Goal: Use online tool/utility: Utilize a website feature to perform a specific function

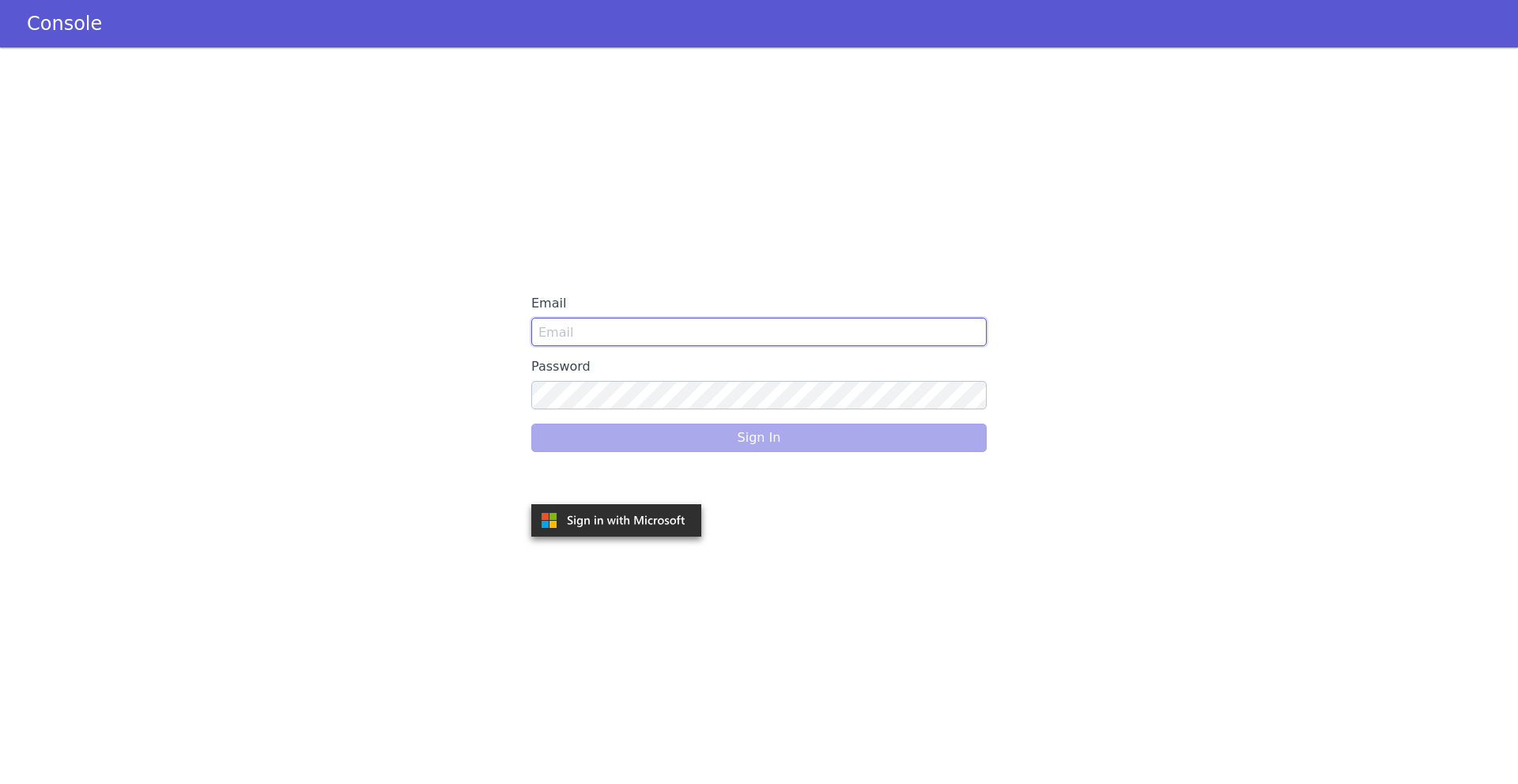
type input "[EMAIL_ADDRESS]"
click at [647, 451] on div "Sign In" at bounding box center [759, 437] width 456 height 44
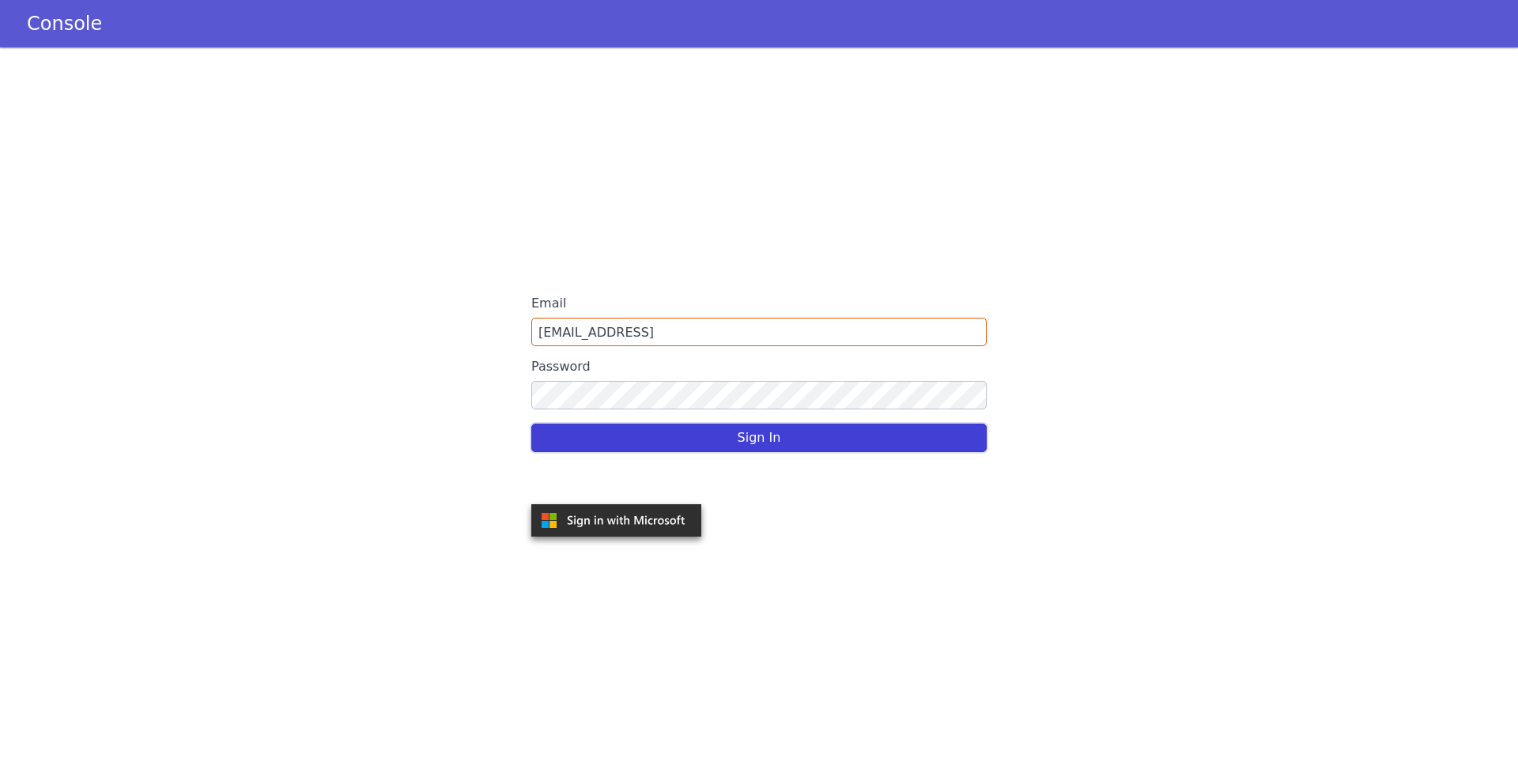
click at [641, 443] on button "Sign In" at bounding box center [759, 437] width 456 height 28
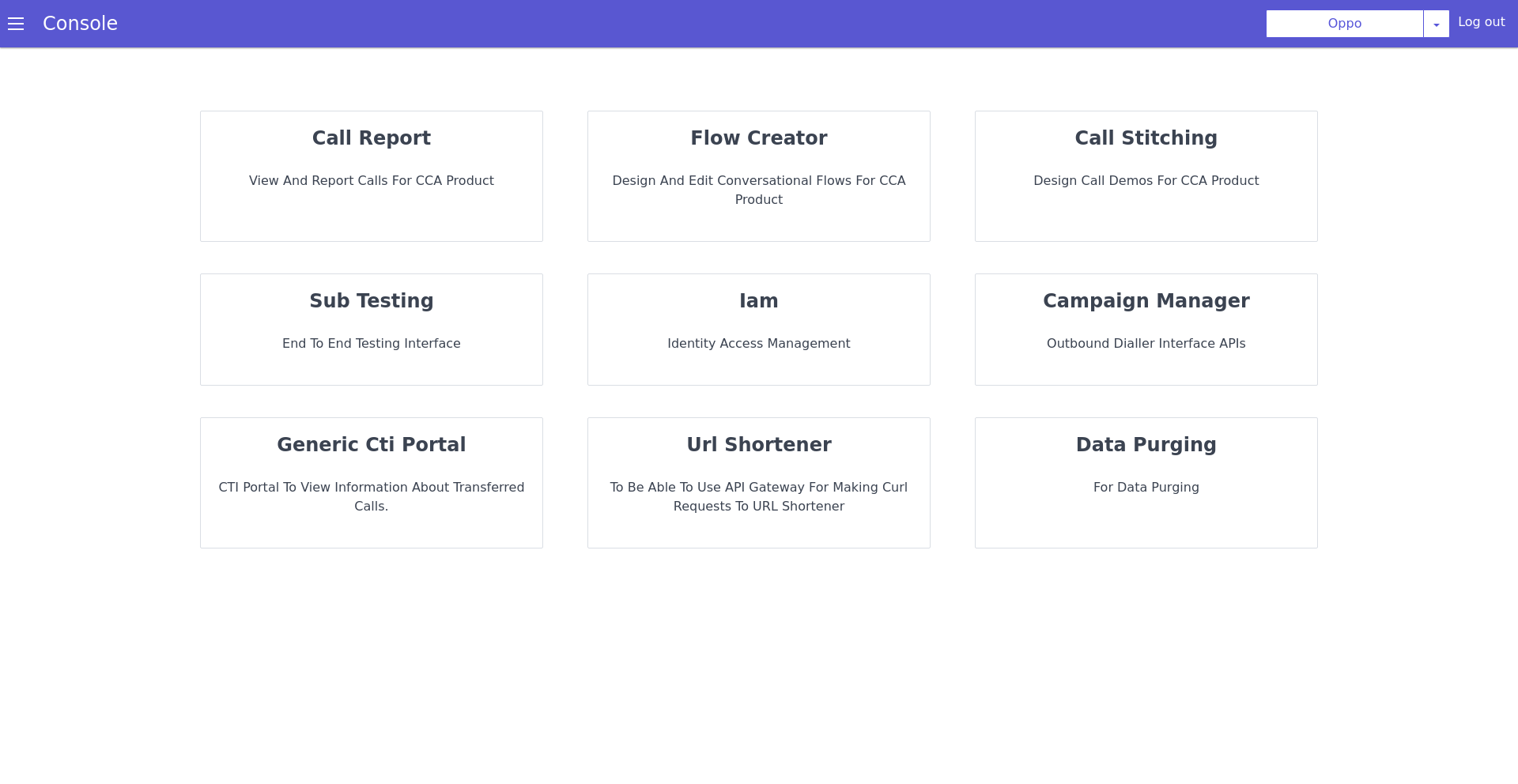
click at [437, 150] on p "call report" at bounding box center [371, 138] width 317 height 28
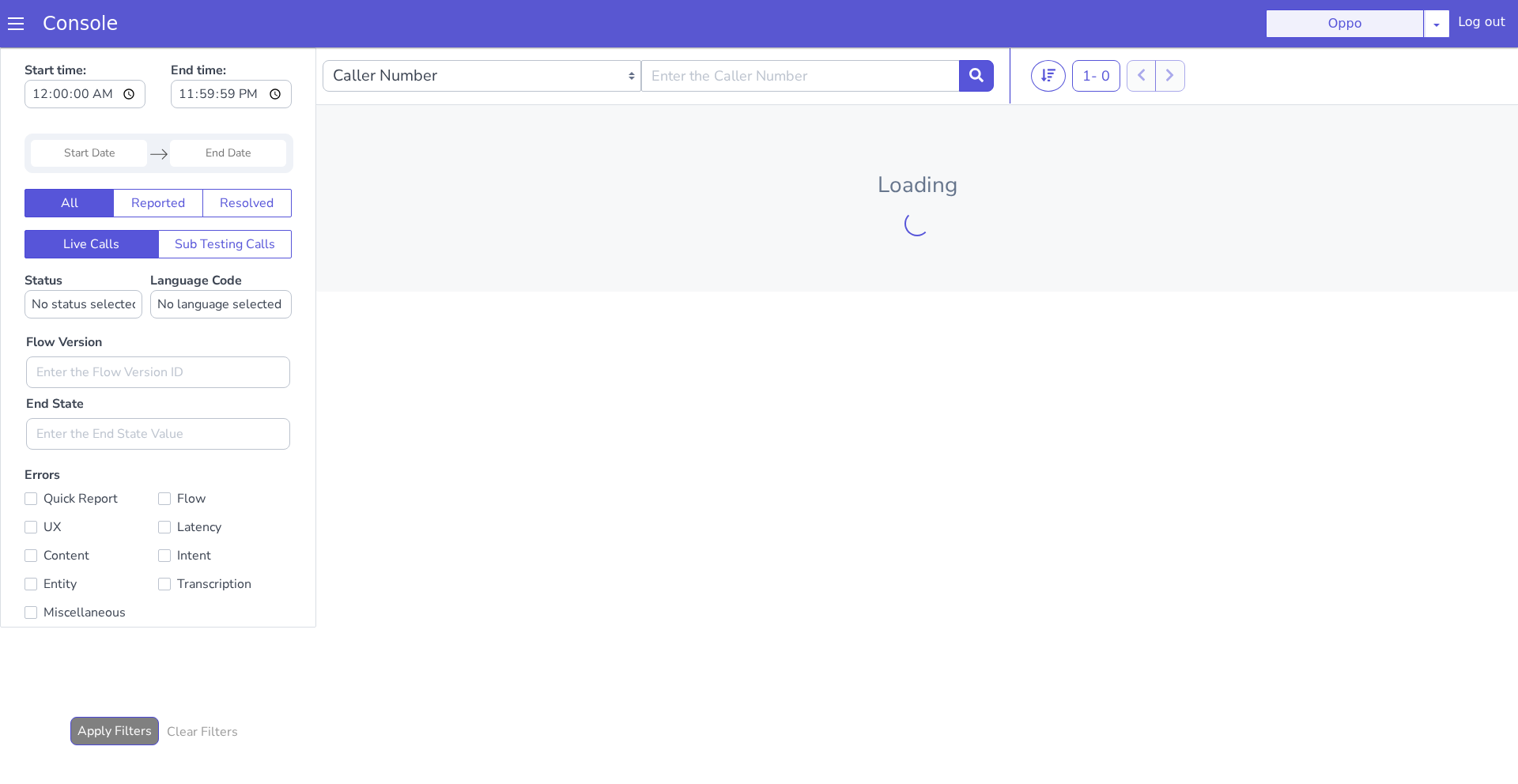
click at [1298, 19] on button "Oppo" at bounding box center [1345, 24] width 158 height 28
click at [1345, 30] on button "Oppo" at bounding box center [1345, 24] width 158 height 28
click at [1449, 39] on section "Console Oppo AO Smith Airtel DTH Pilot Airtel POC Alice Blue NT Aliceblue Ameri…" at bounding box center [759, 24] width 1518 height 47
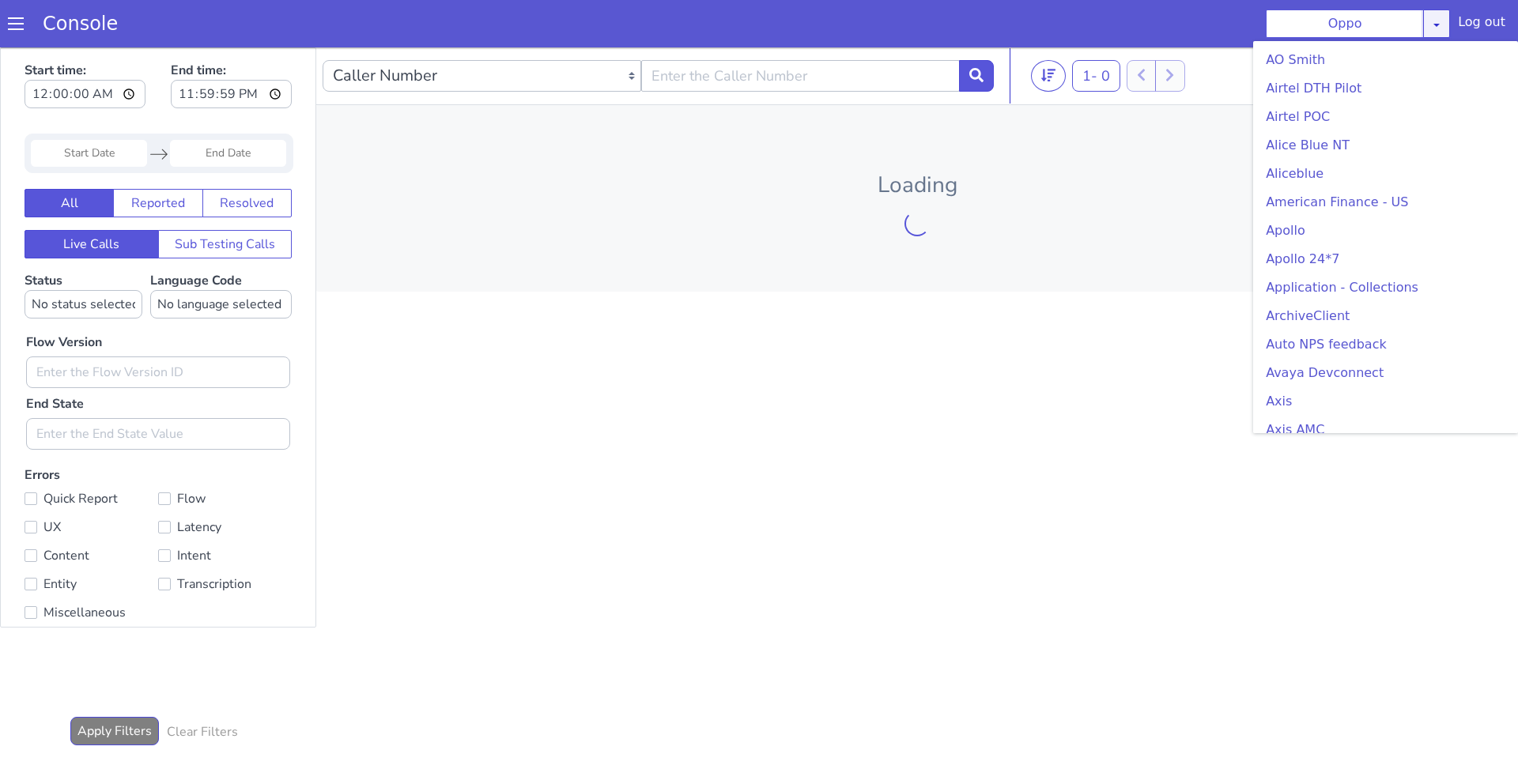
click at [1448, 34] on link at bounding box center [1436, 24] width 26 height 28
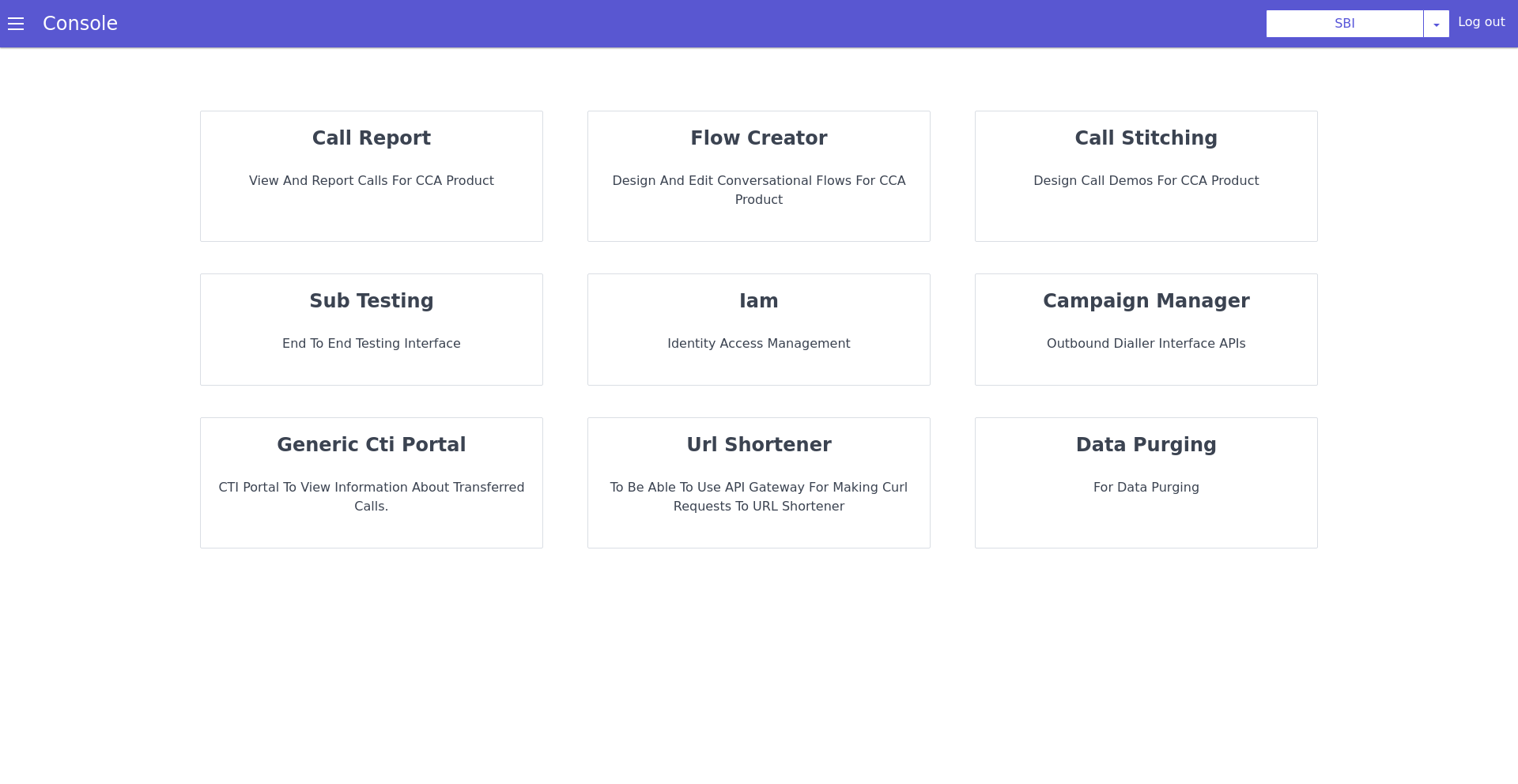
click at [688, 154] on div "flow creator Design and Edit Conversational flows for CCA Product" at bounding box center [759, 176] width 342 height 129
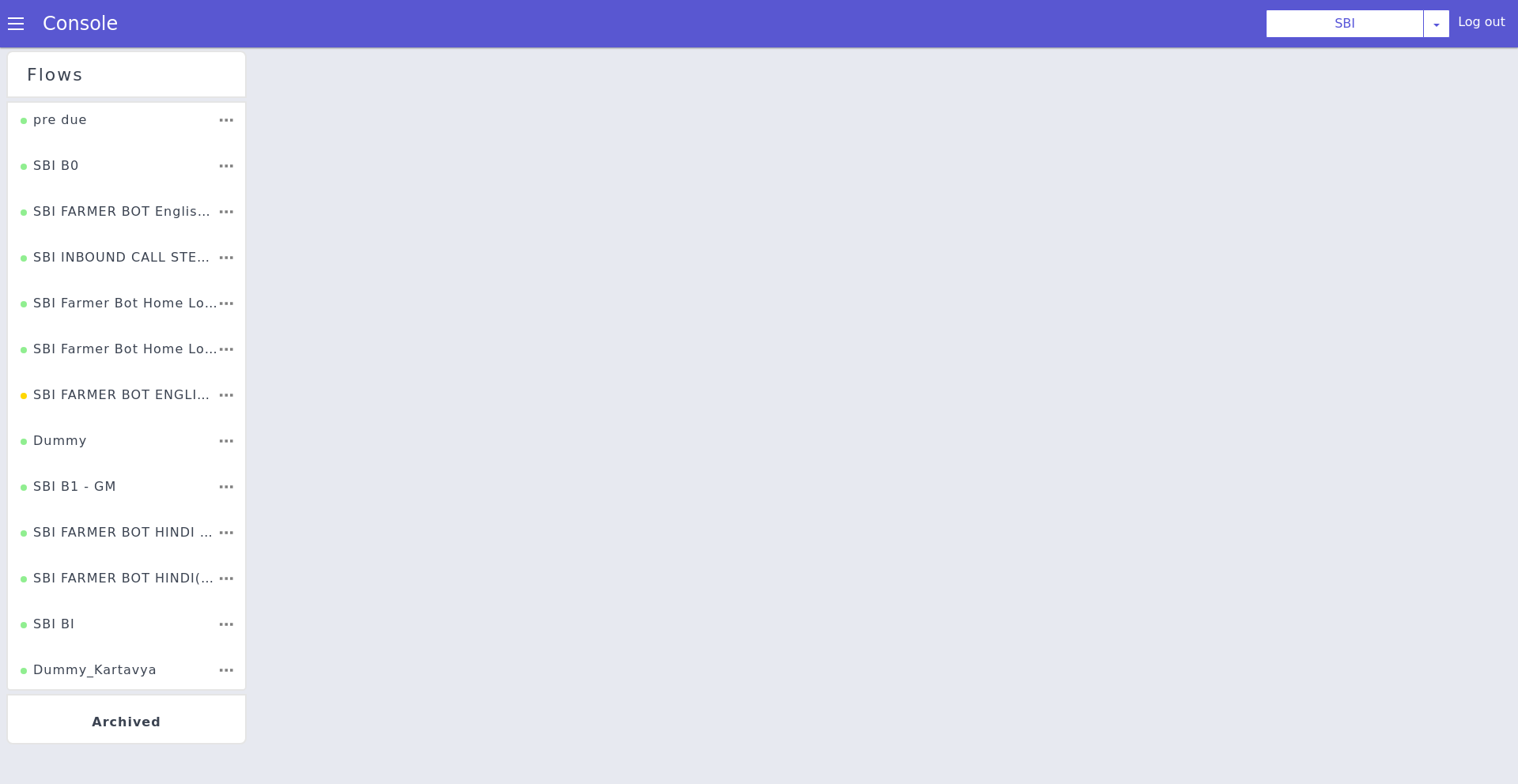
scroll to position [5, 0]
click at [77, 171] on li "SBI B0" at bounding box center [126, 167] width 237 height 46
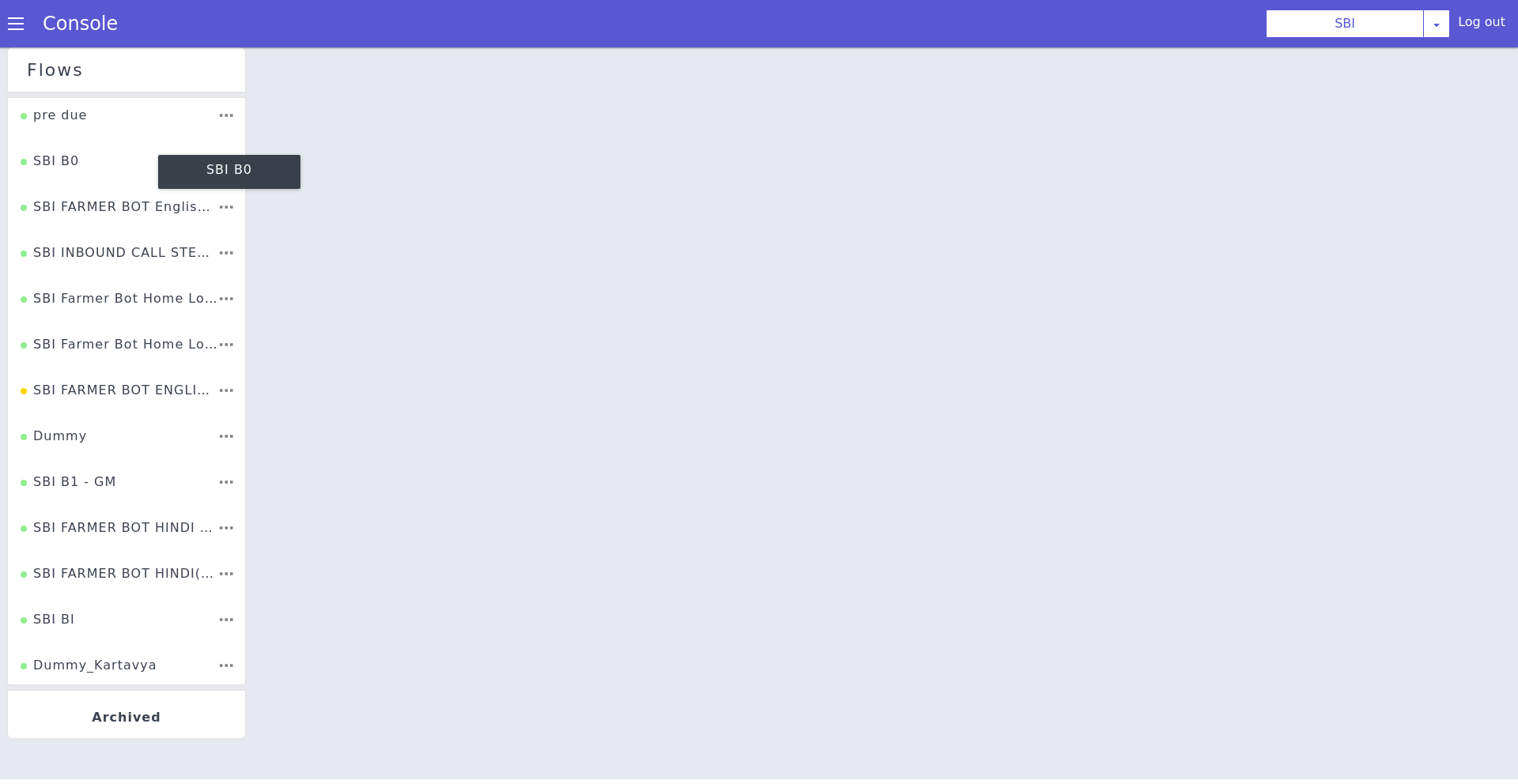
click at [57, 164] on div "SBI B0" at bounding box center [50, 167] width 59 height 30
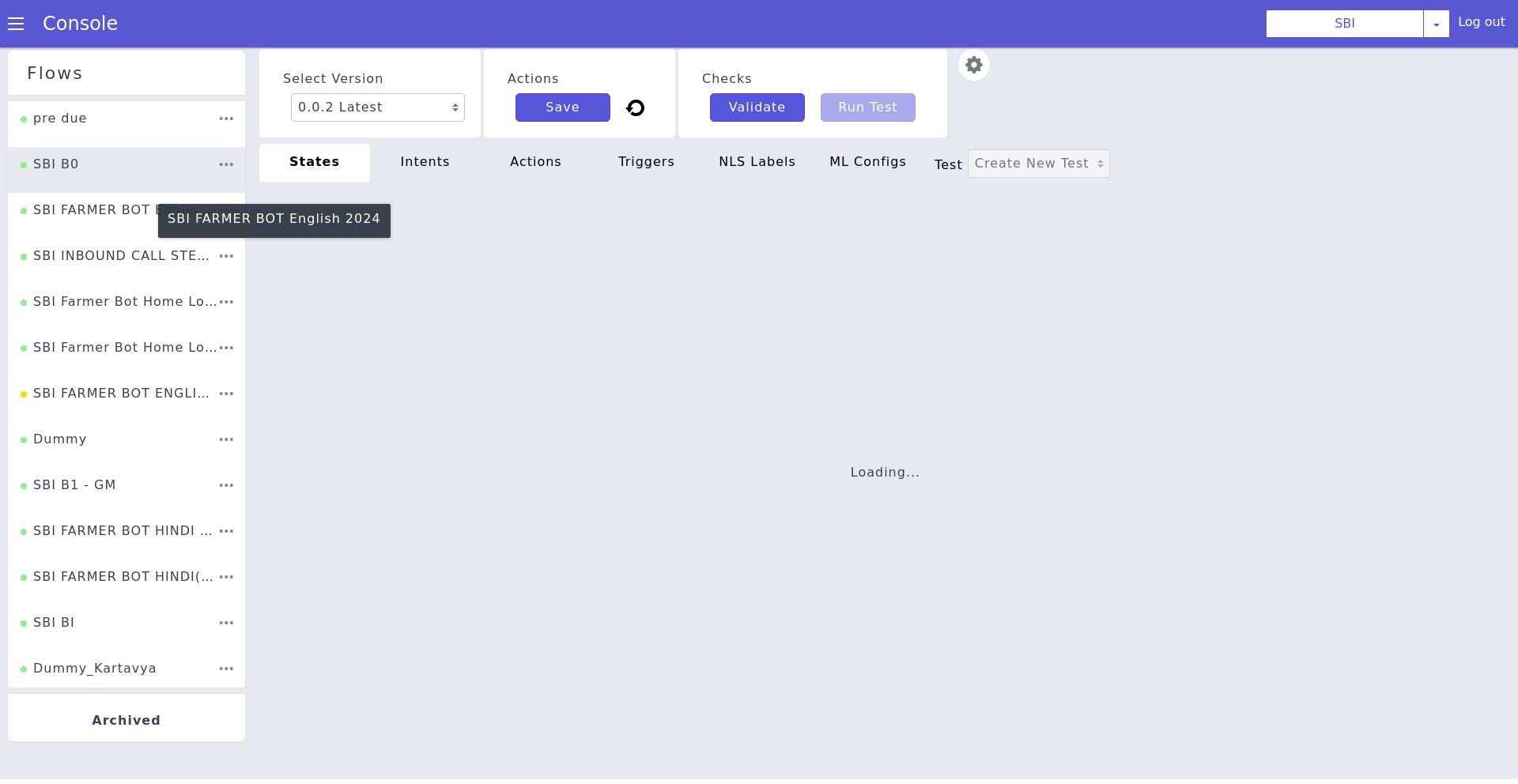
click at [72, 126] on div "SBI FARMER BOT English 2024" at bounding box center [171, 92] width 199 height 69
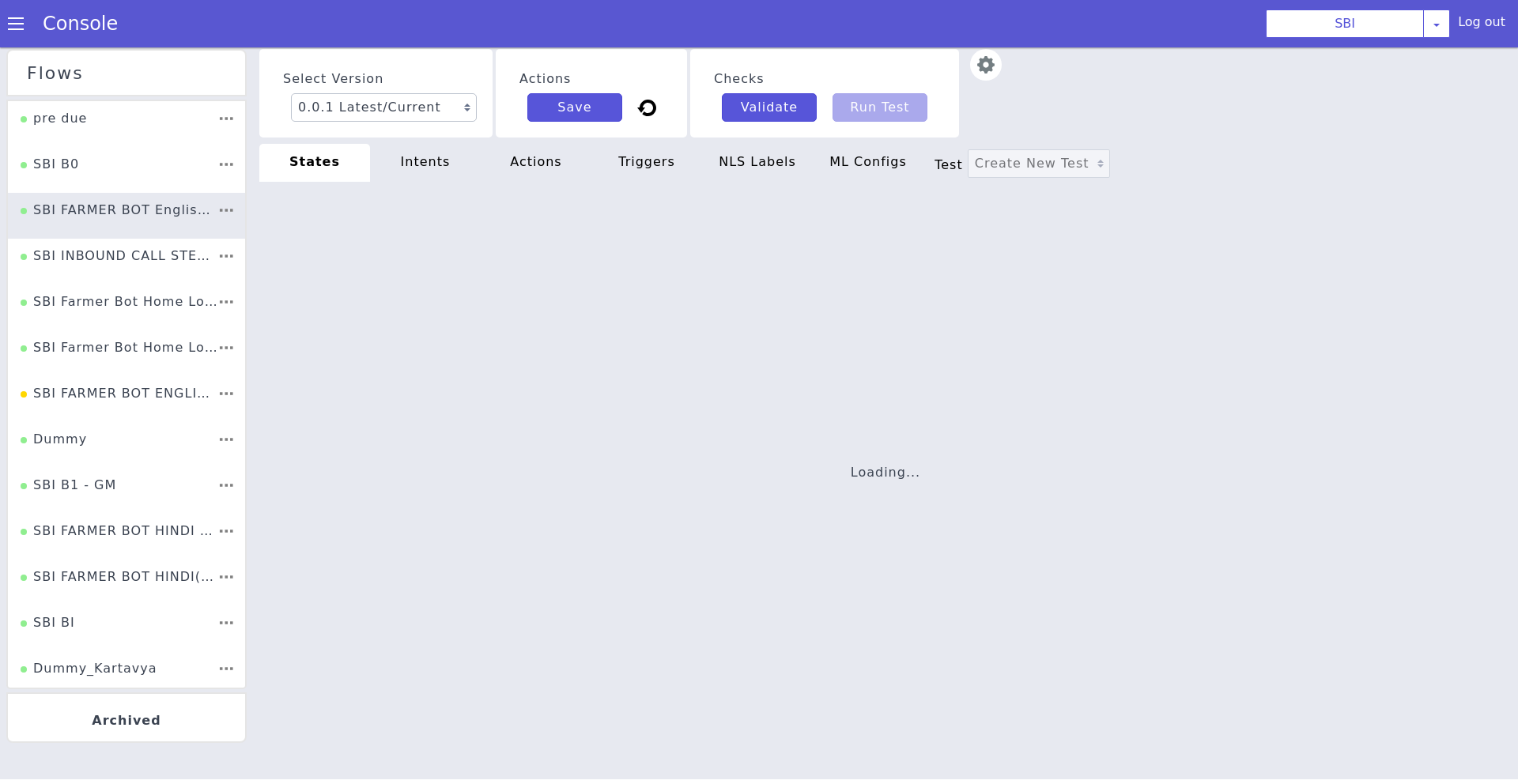
click at [399, 175] on div "intents" at bounding box center [425, 163] width 111 height 38
click at [538, 176] on div "actions" at bounding box center [536, 163] width 111 height 38
click at [647, 158] on div "triggers" at bounding box center [647, 163] width 111 height 38
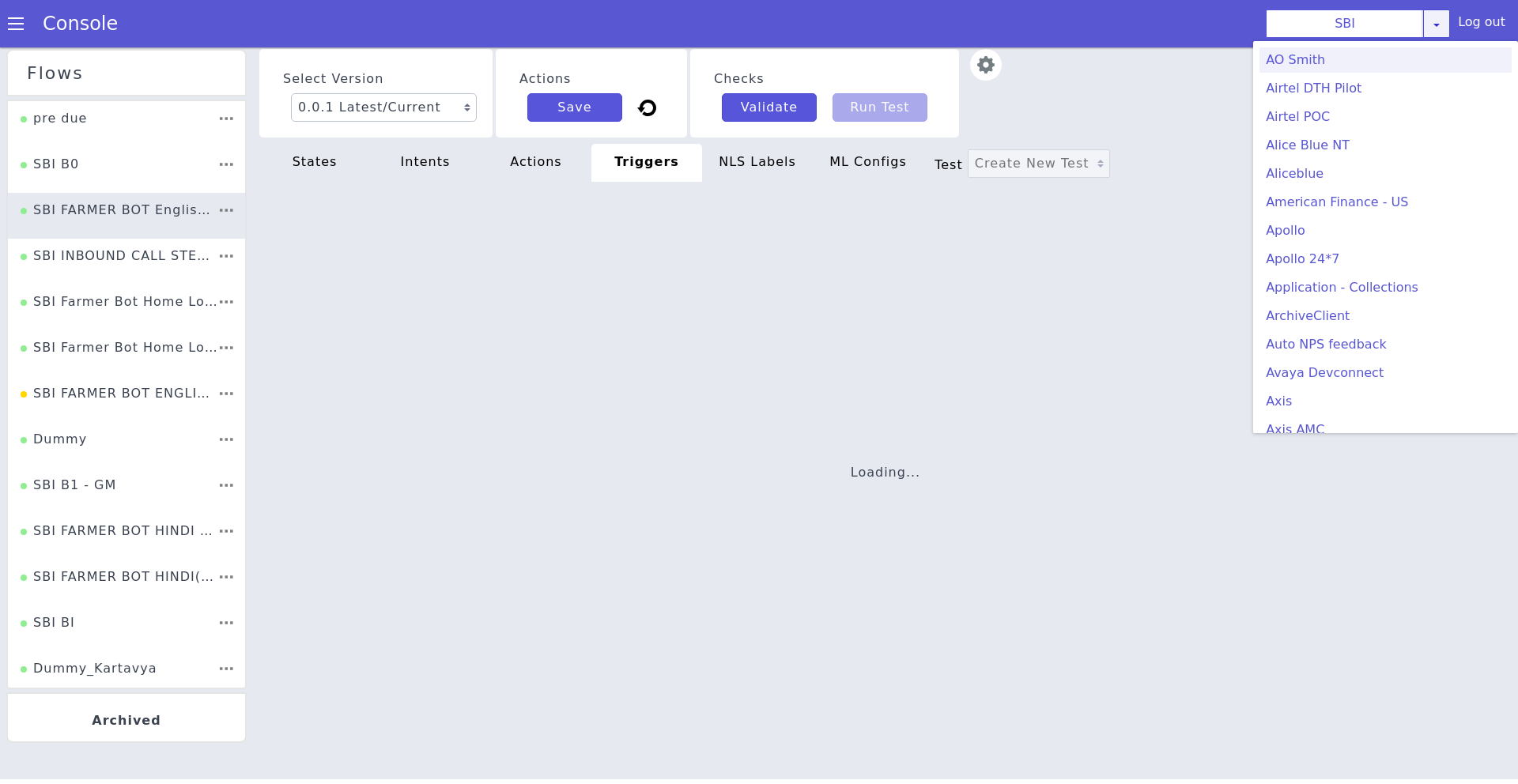
click at [1442, 25] on div "SBI [PERSON_NAME] Airtel DTH Pilot Airtel POC [PERSON_NAME] Blue NT Aliceblue A…" at bounding box center [1358, 24] width 184 height 28
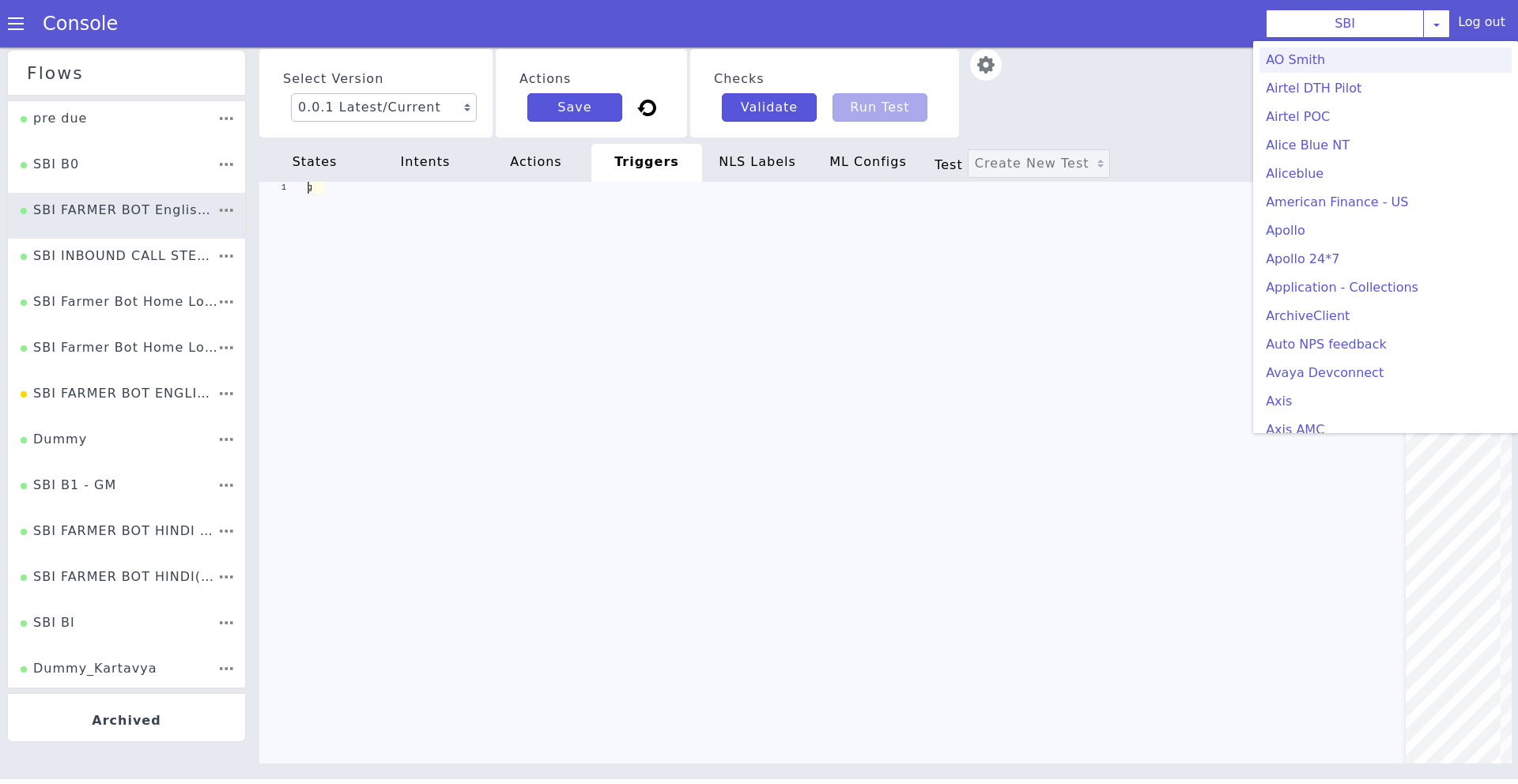
scroll to position [0, 105]
click at [1439, 24] on icon at bounding box center [1437, 24] width 13 height 13
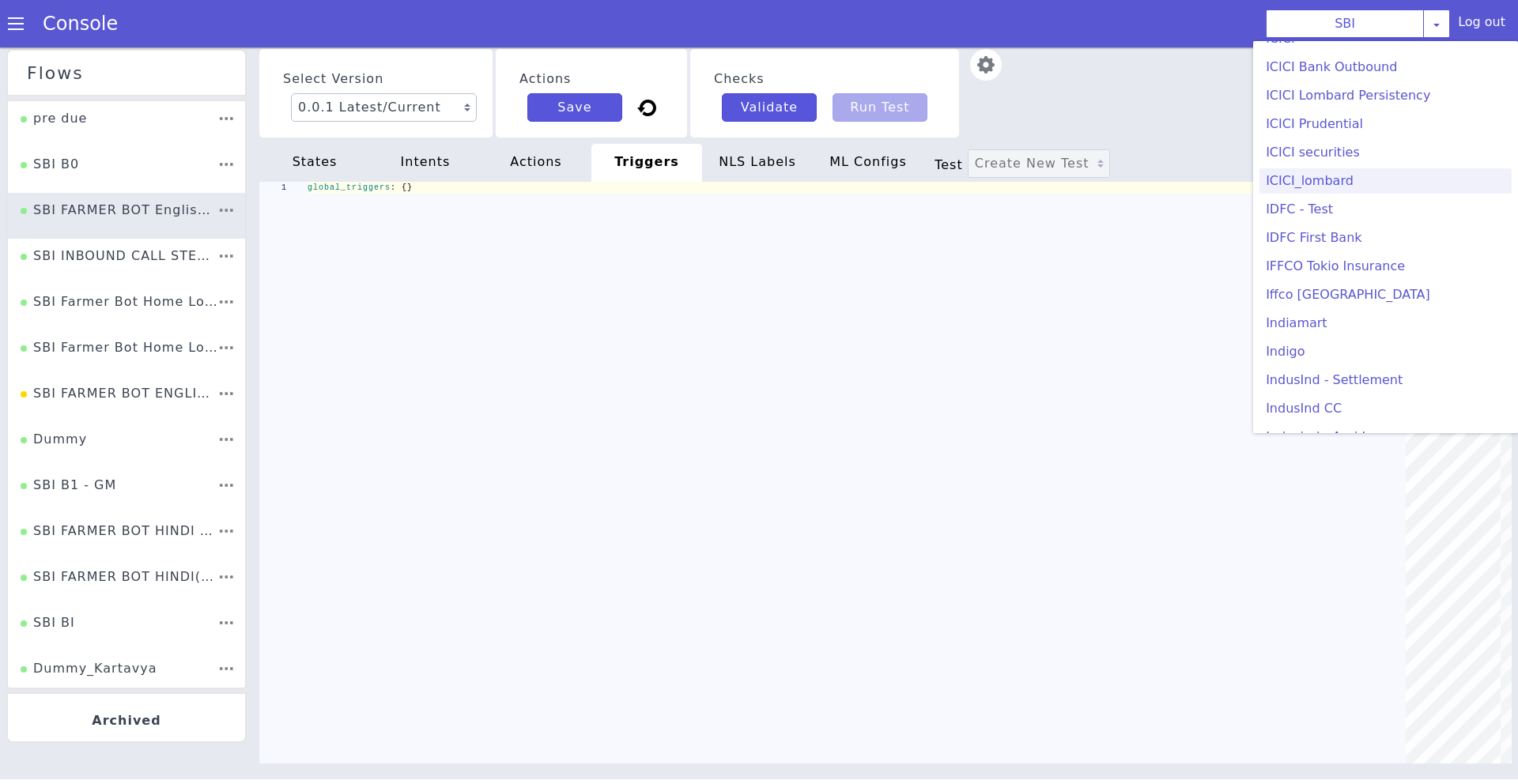
scroll to position [350, 0]
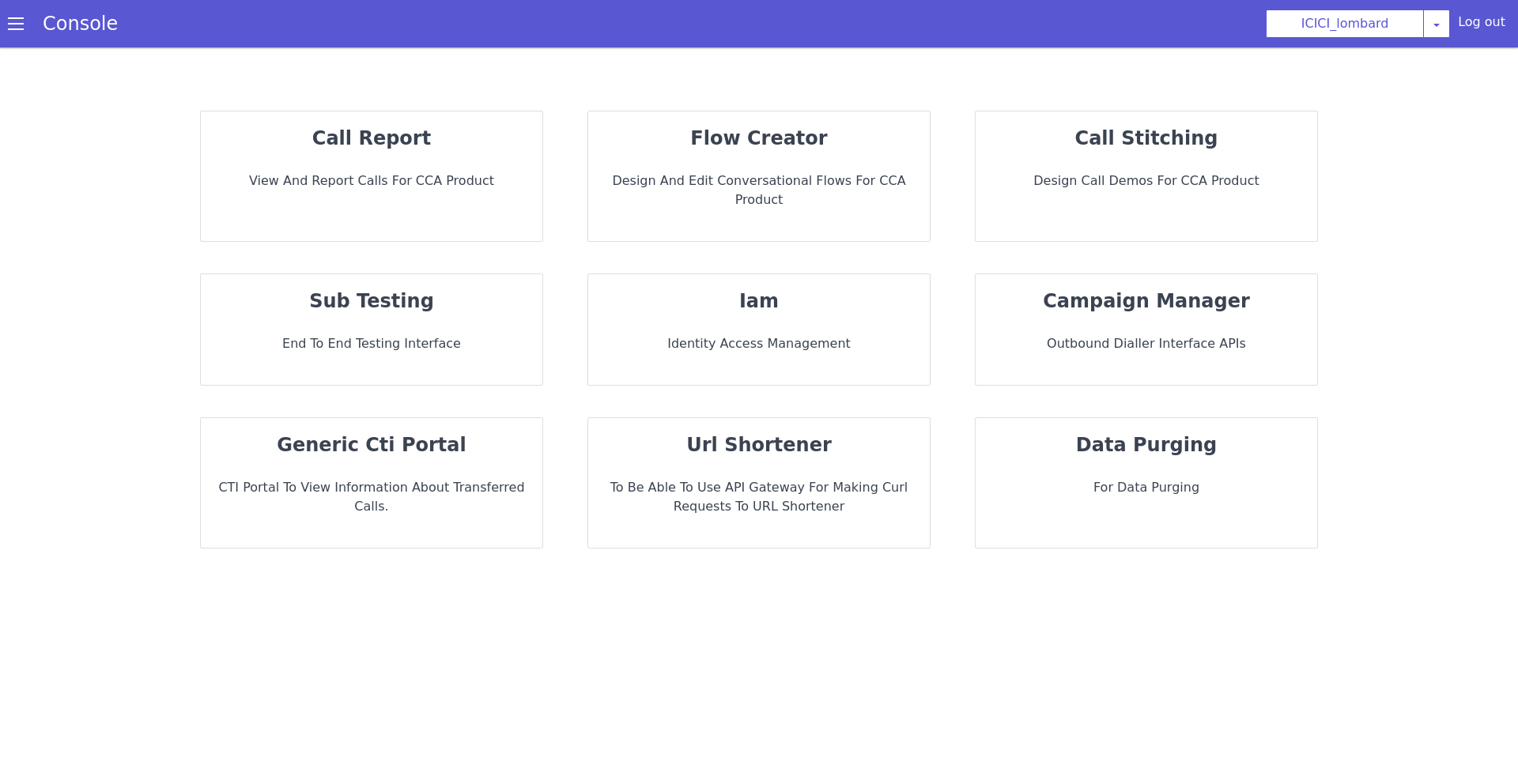
click at [752, 144] on strong "flow creator" at bounding box center [759, 138] width 137 height 23
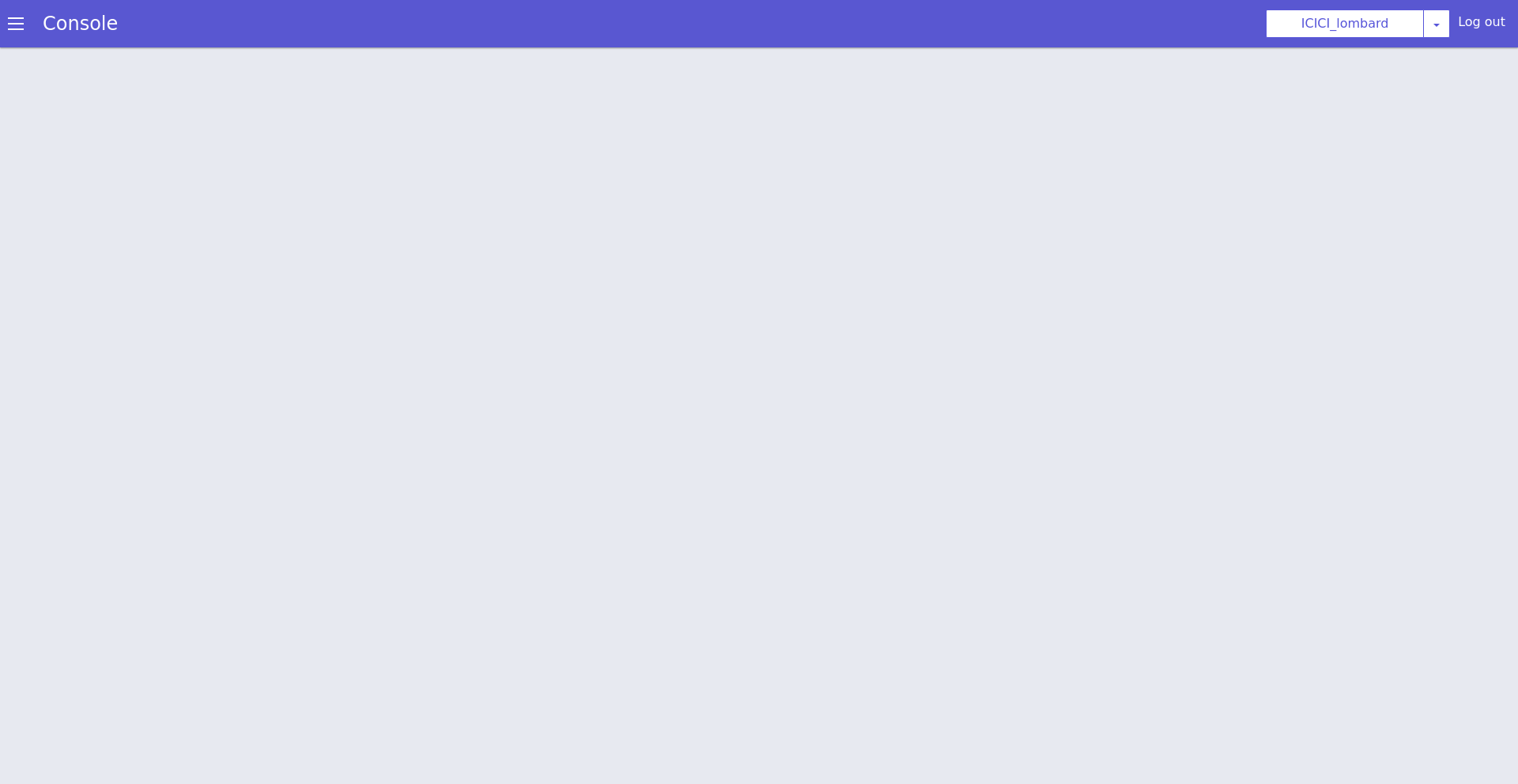
scroll to position [5, 0]
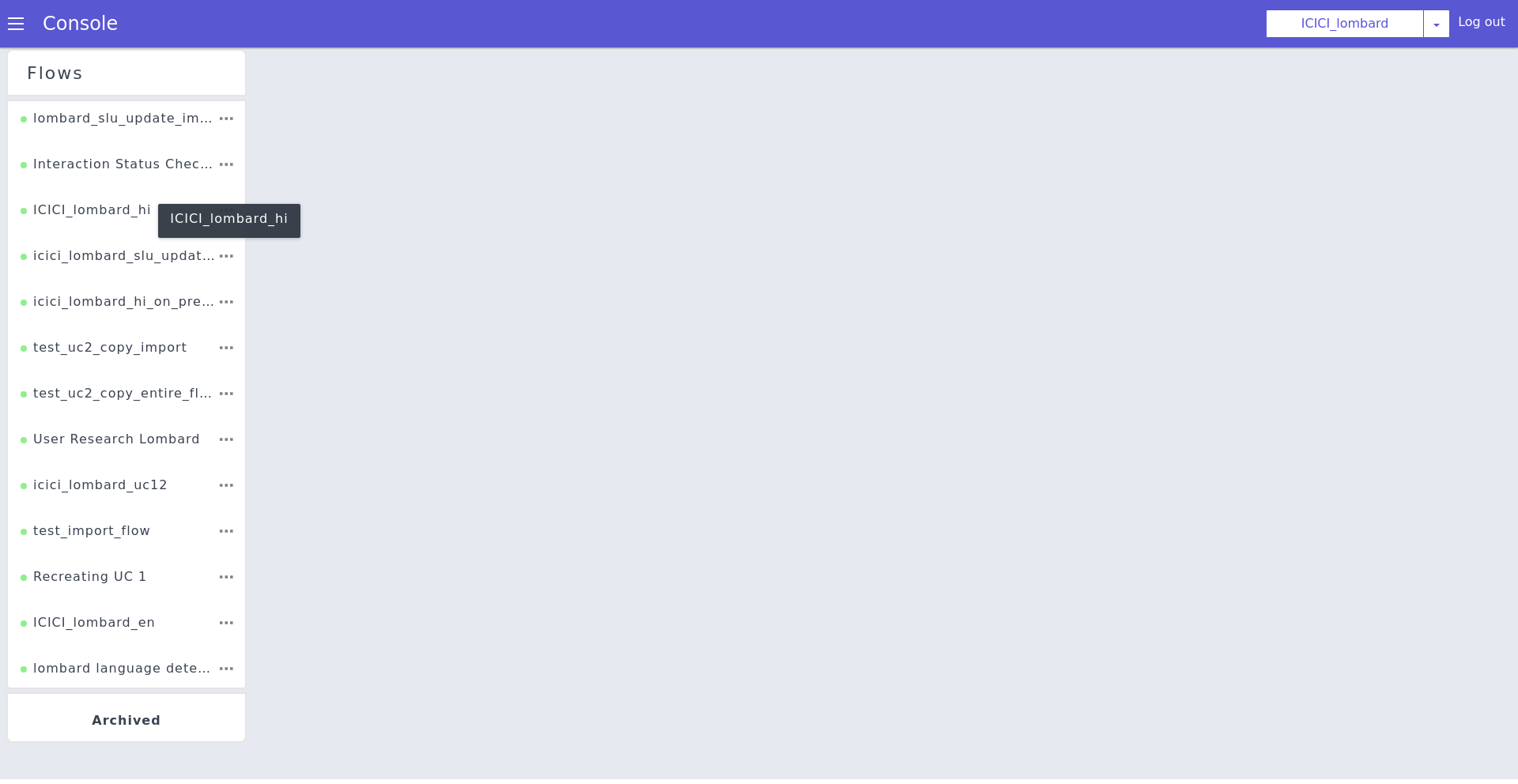
click at [55, 218] on div "ICICI_lombard_hi" at bounding box center [80, 234] width 131 height 34
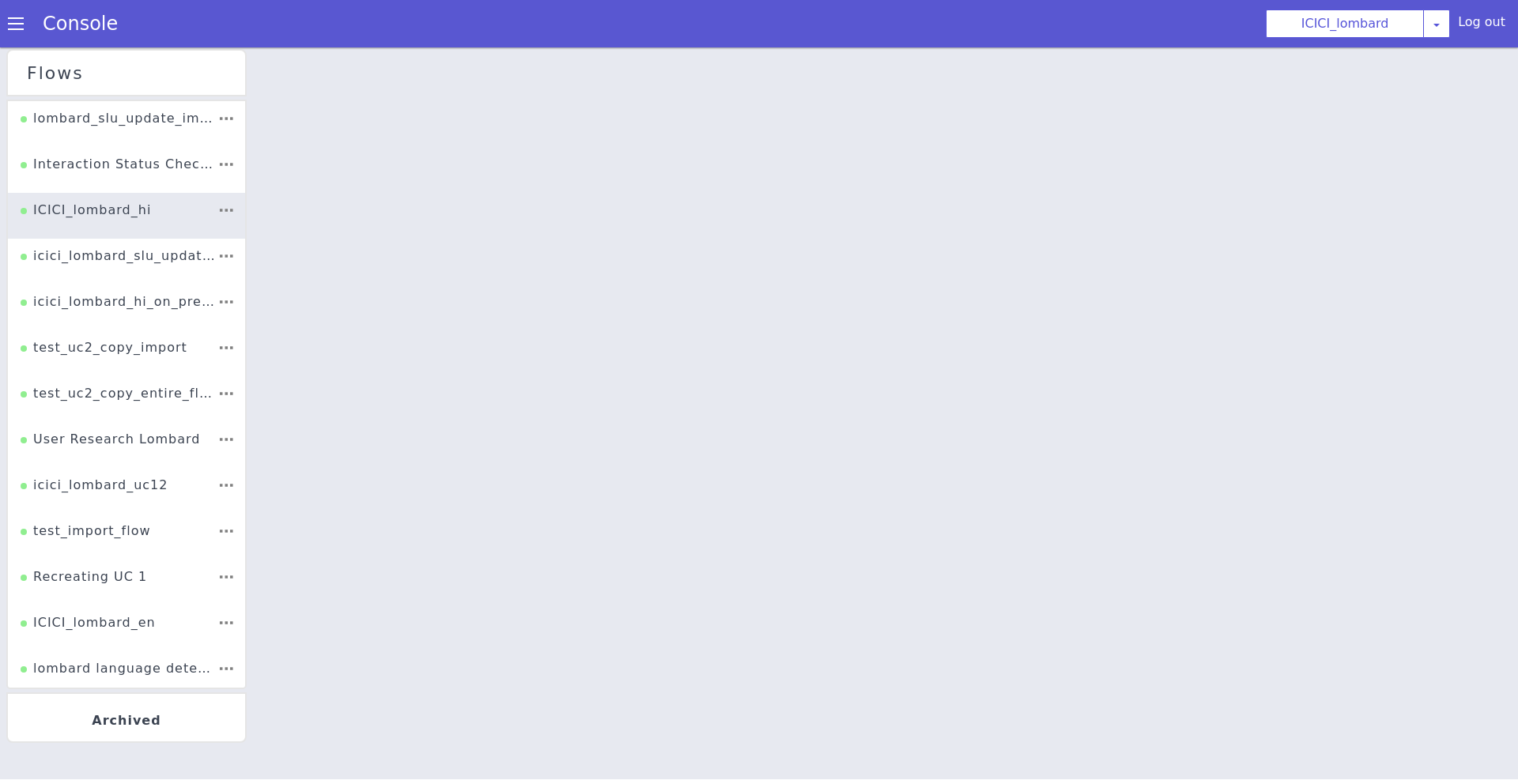
select select "0.1.119"
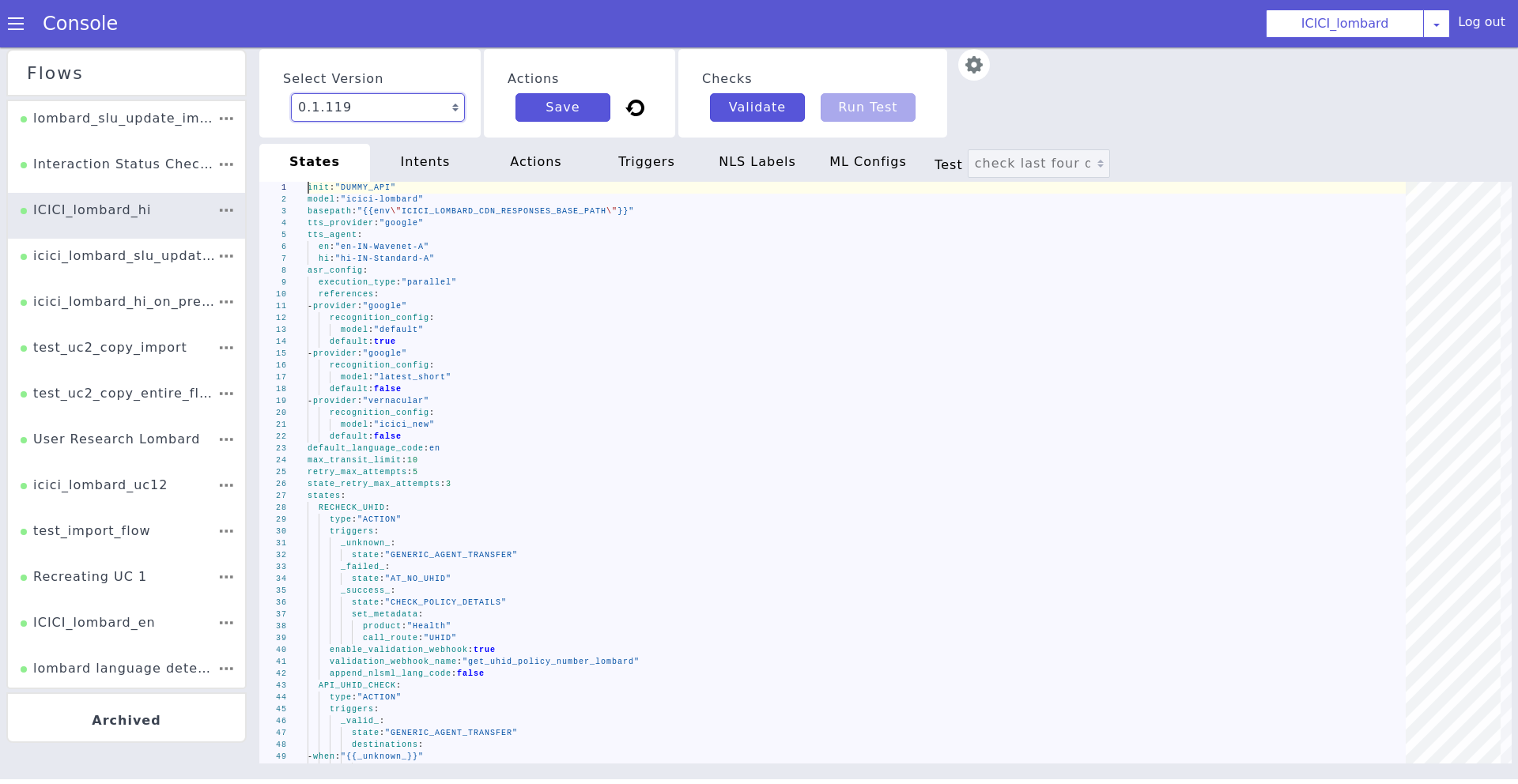
click at [386, 113] on select "0.1.122 Latest 0.1.121 Current 0.1.120 0.1.119 0.1.118 0.1.117 0.1.116 0.1.115 …" at bounding box center [367, 122] width 174 height 34
